Goal: Transaction & Acquisition: Obtain resource

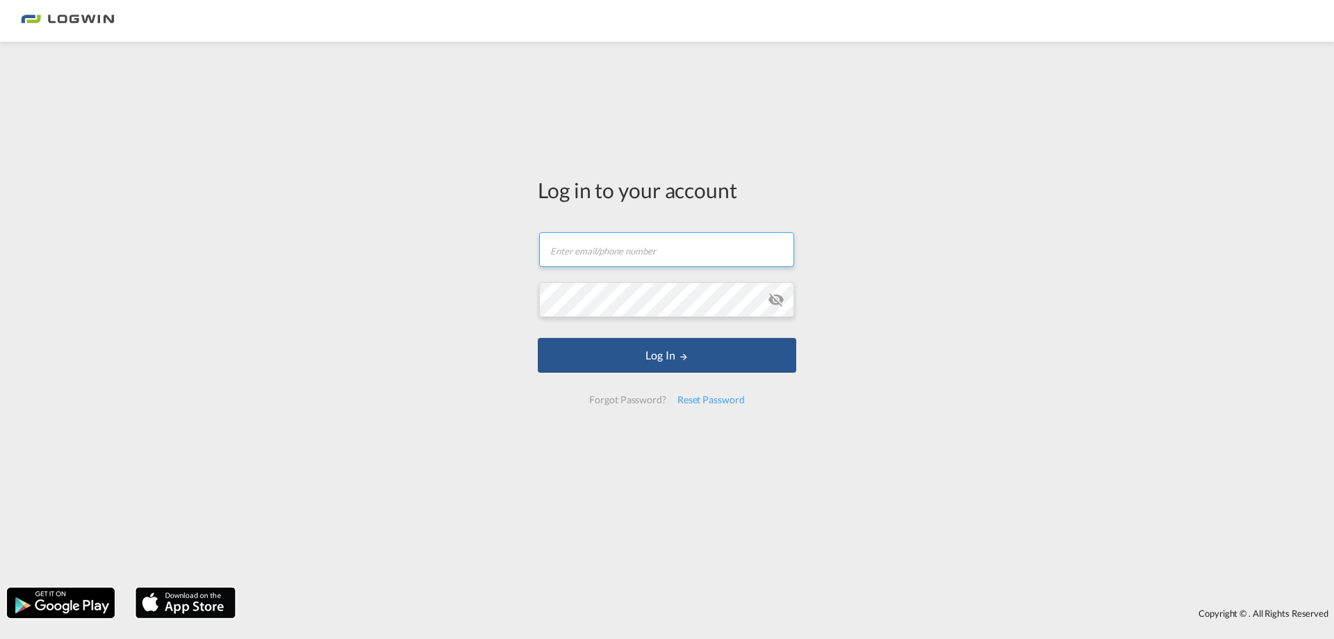
click at [581, 244] on input "text" at bounding box center [666, 249] width 255 height 35
type input "[PERSON_NAME][EMAIL_ADDRESS][PERSON_NAME][DOMAIN_NAME]"
click at [538, 338] on button "Log In" at bounding box center [667, 355] width 259 height 35
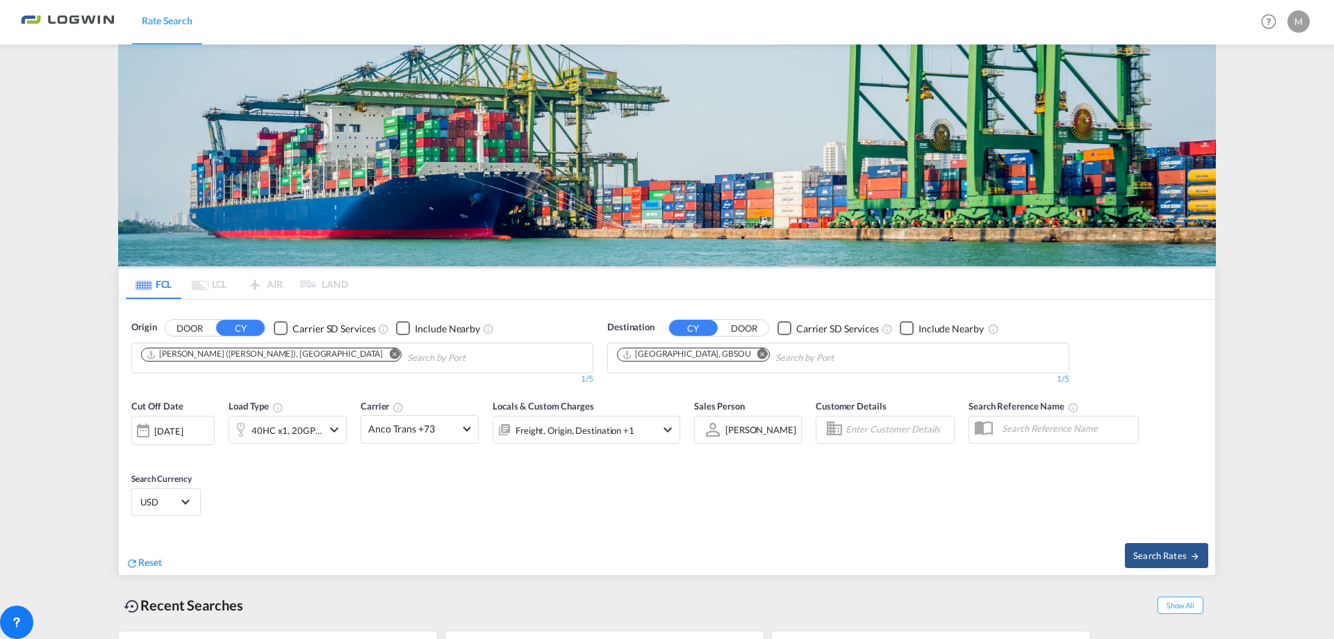
click at [380, 348] on button "Remove" at bounding box center [390, 355] width 21 height 14
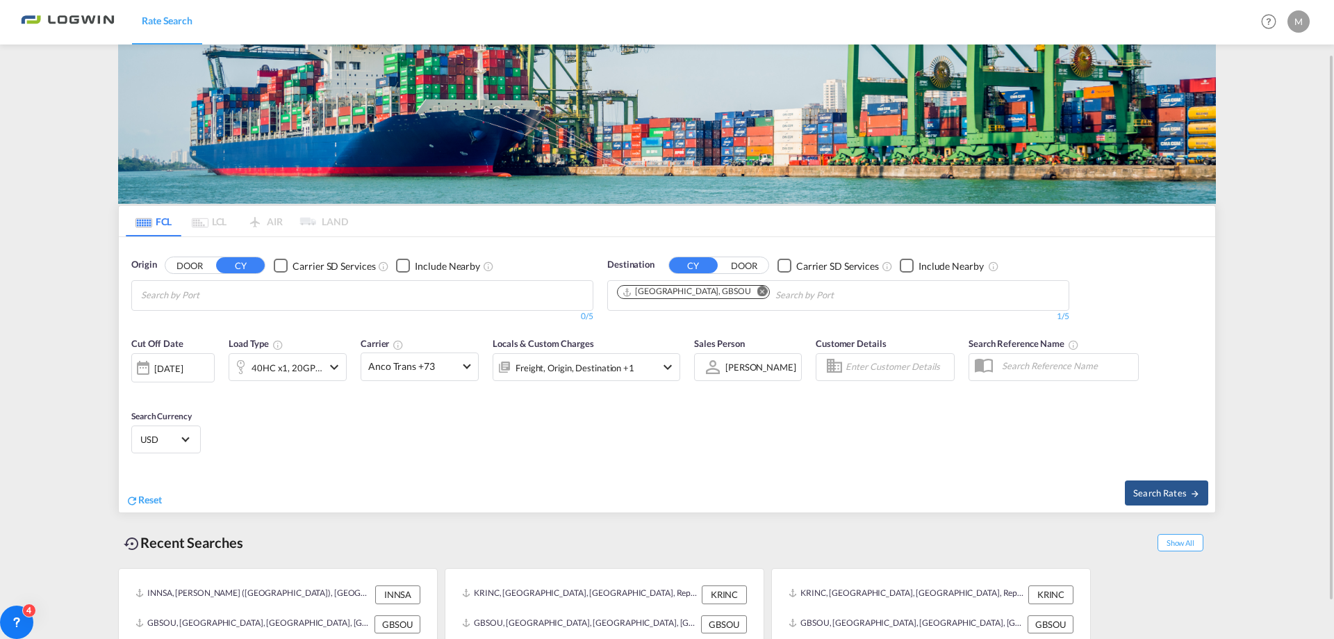
click at [212, 294] on body "Rate Search Rate Search Help Resources Product Release M My Profile Logout FCL …" at bounding box center [667, 319] width 1334 height 639
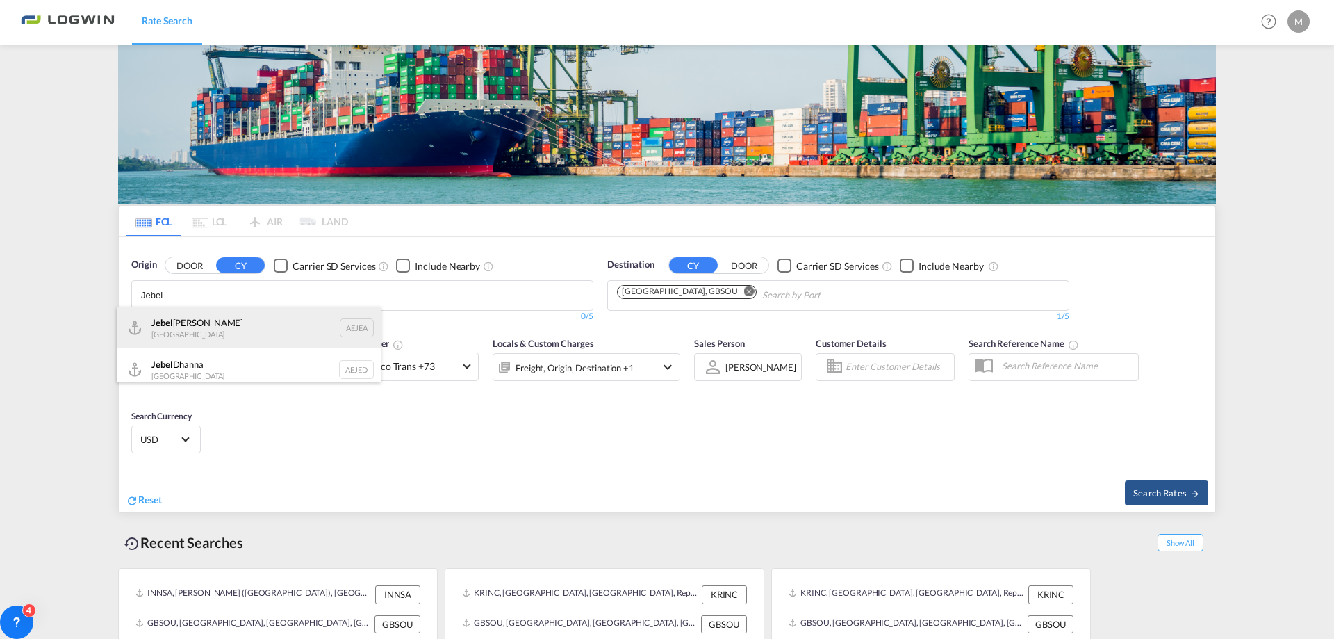
type input "Jebel"
click at [191, 327] on div "[GEOGRAPHIC_DATA] AEJEA" at bounding box center [249, 327] width 264 height 42
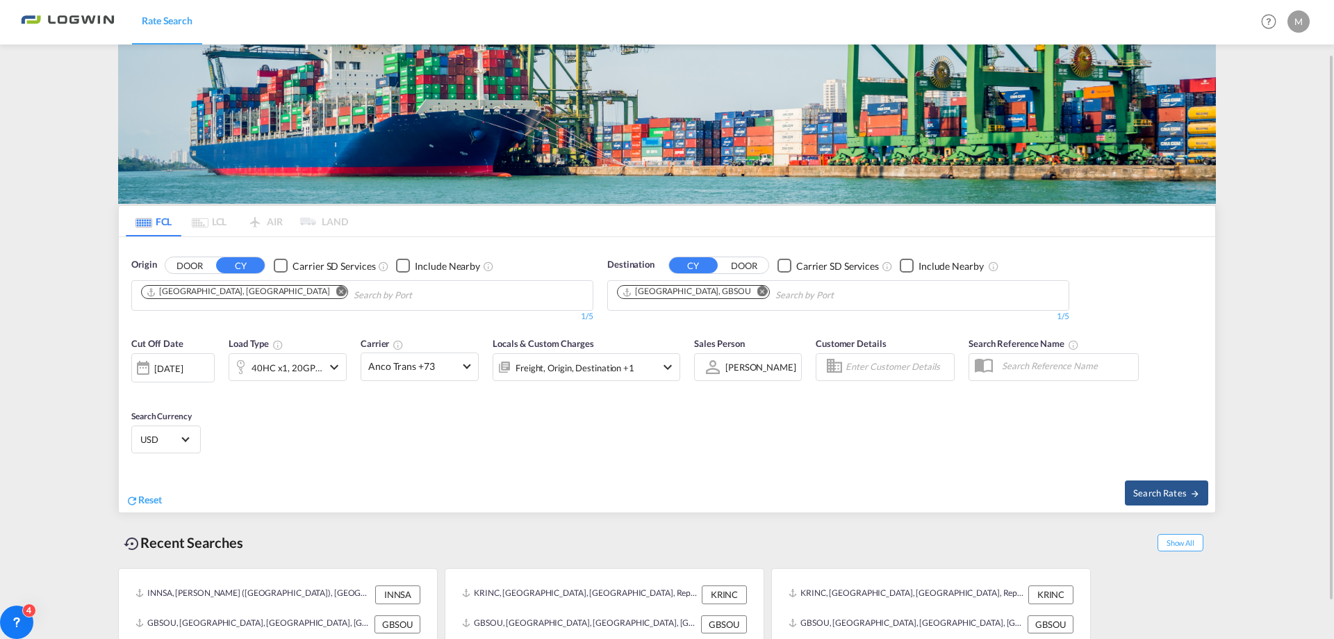
click at [180, 363] on div "[DATE]" at bounding box center [168, 368] width 28 height 13
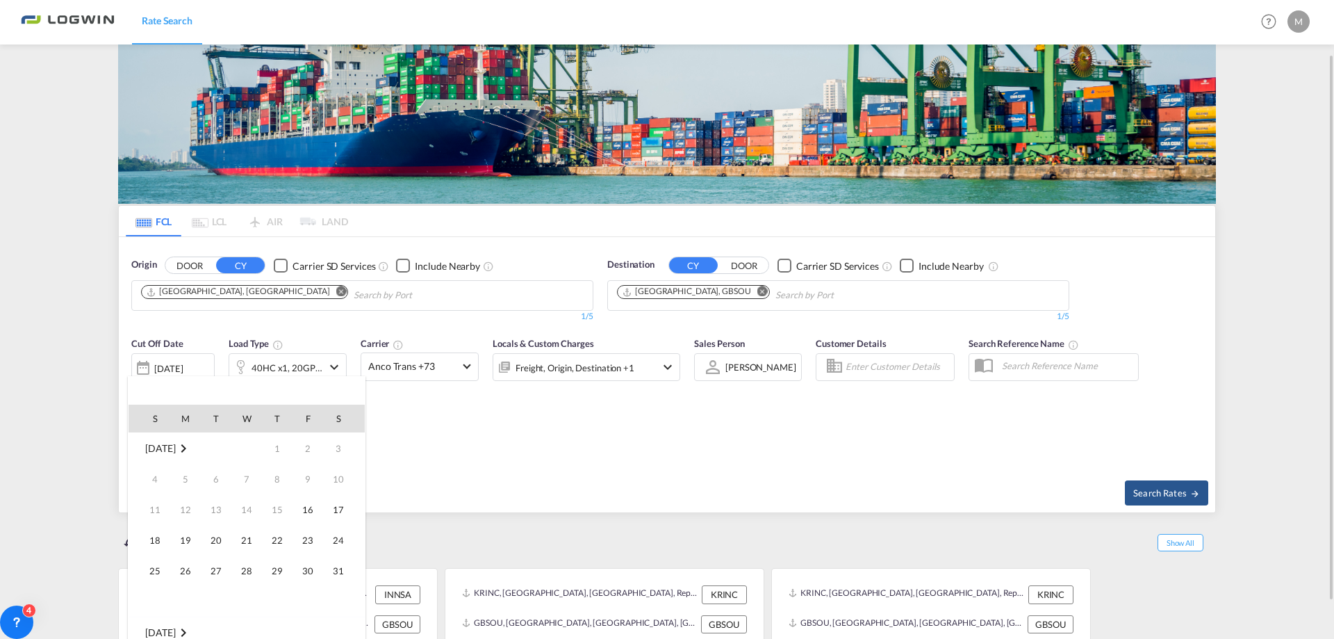
scroll to position [552, 0]
click at [309, 445] on span "1" at bounding box center [308, 448] width 28 height 28
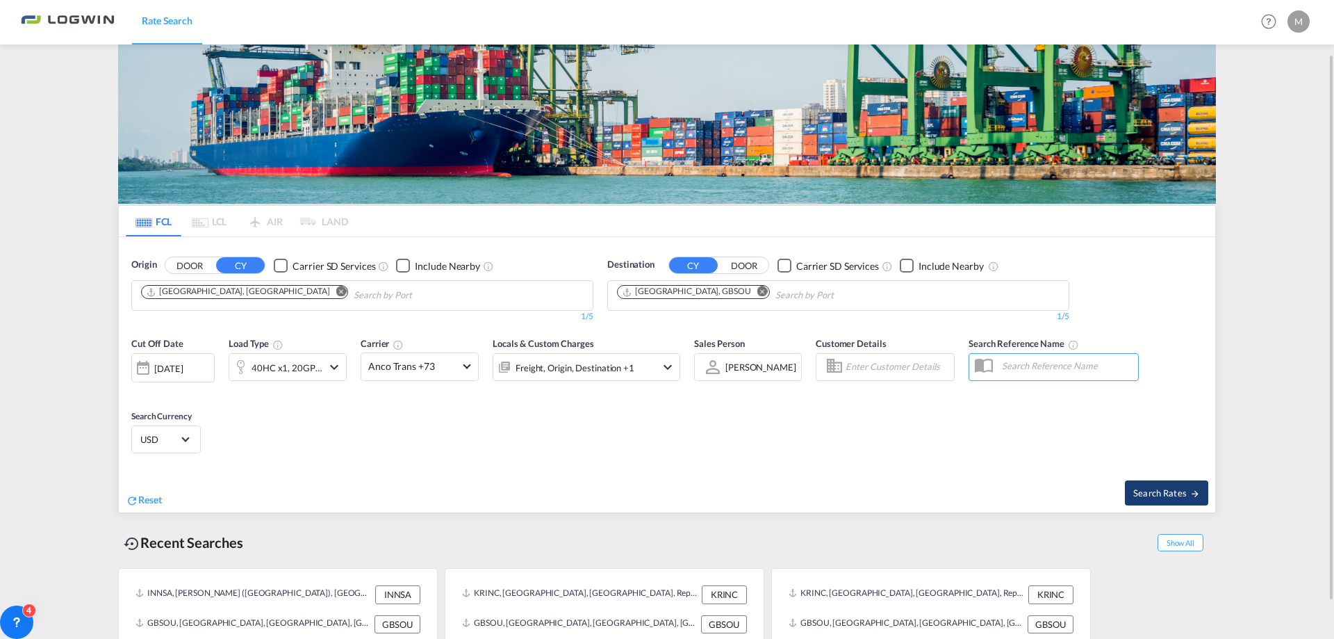
click at [1159, 492] on span "Search Rates" at bounding box center [1166, 492] width 67 height 11
type input "AEJEA to GBSOU / [DATE]"
